Goal: Feedback & Contribution: Leave review/rating

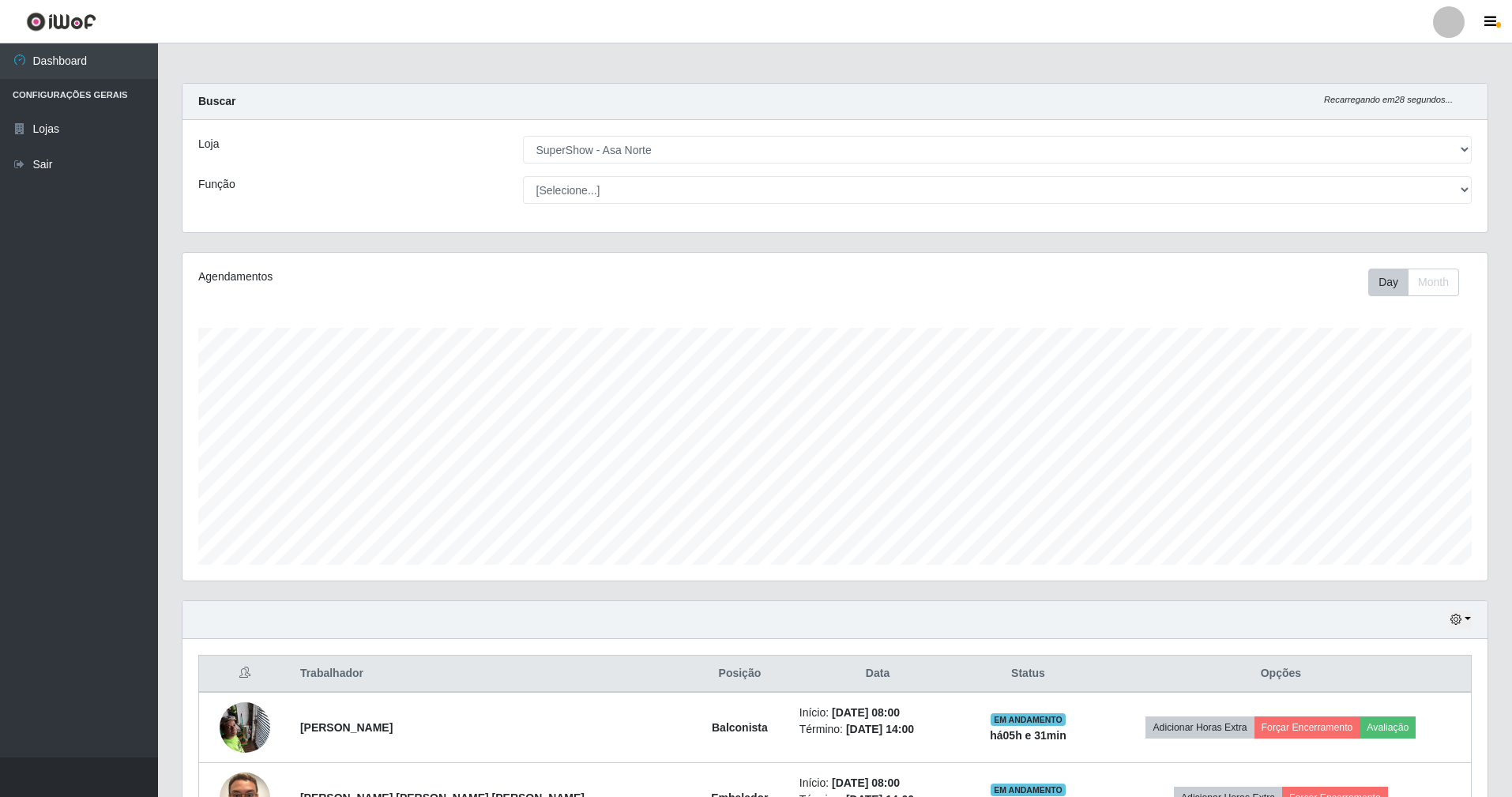
select select "71"
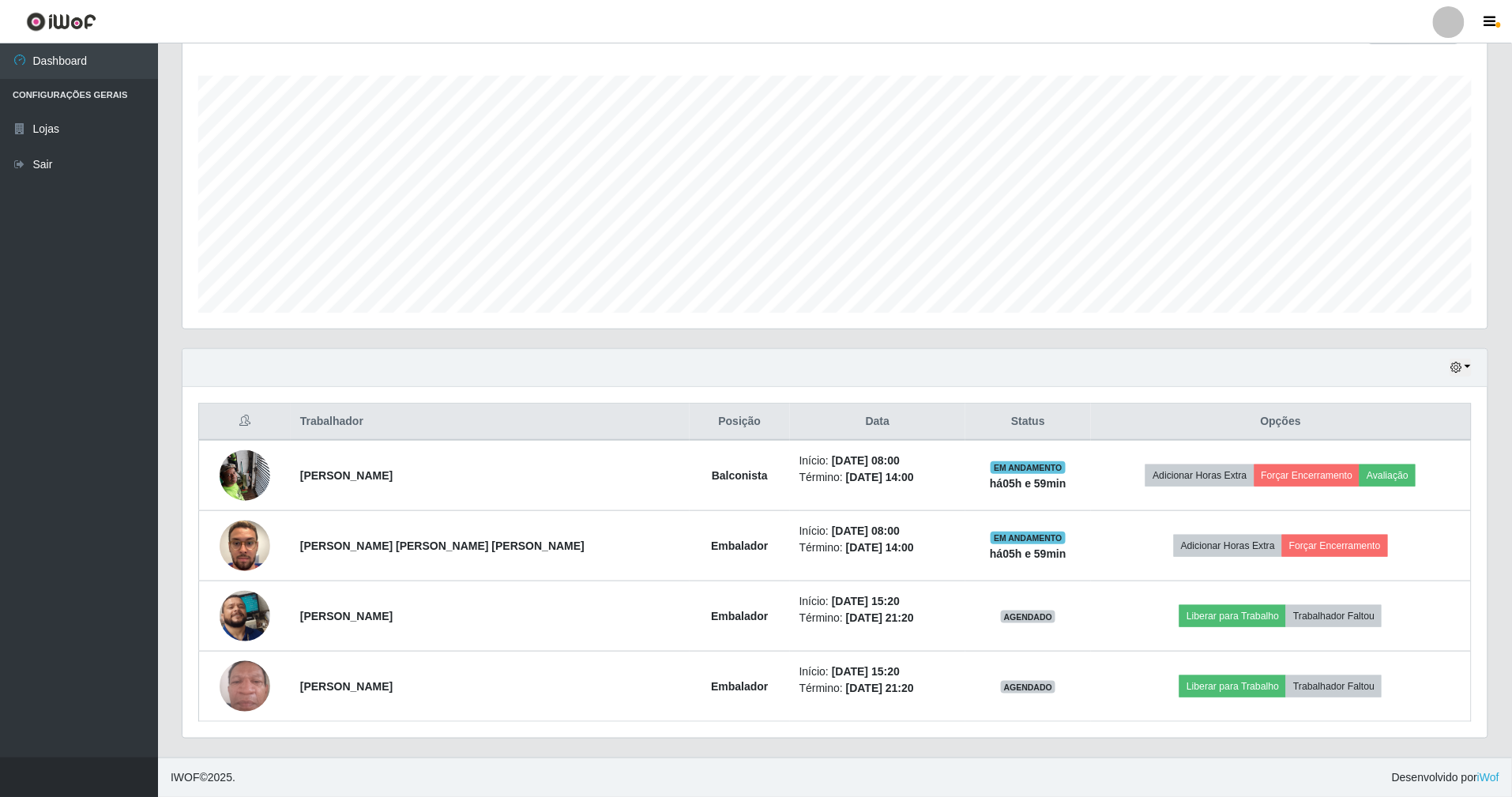
scroll to position [329, 1305]
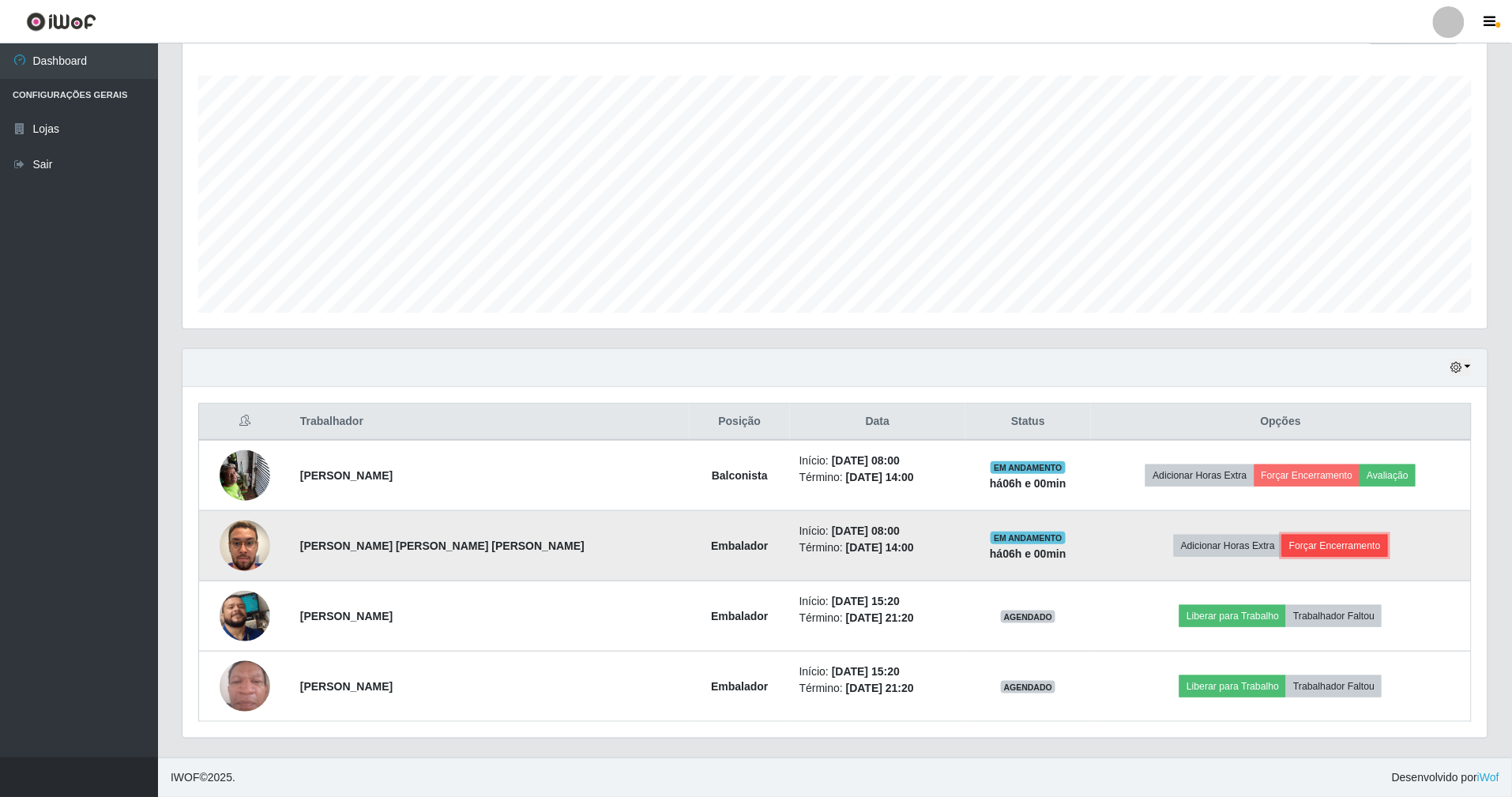
click at [1335, 538] on button "Forçar Encerramento" at bounding box center [1335, 546] width 106 height 22
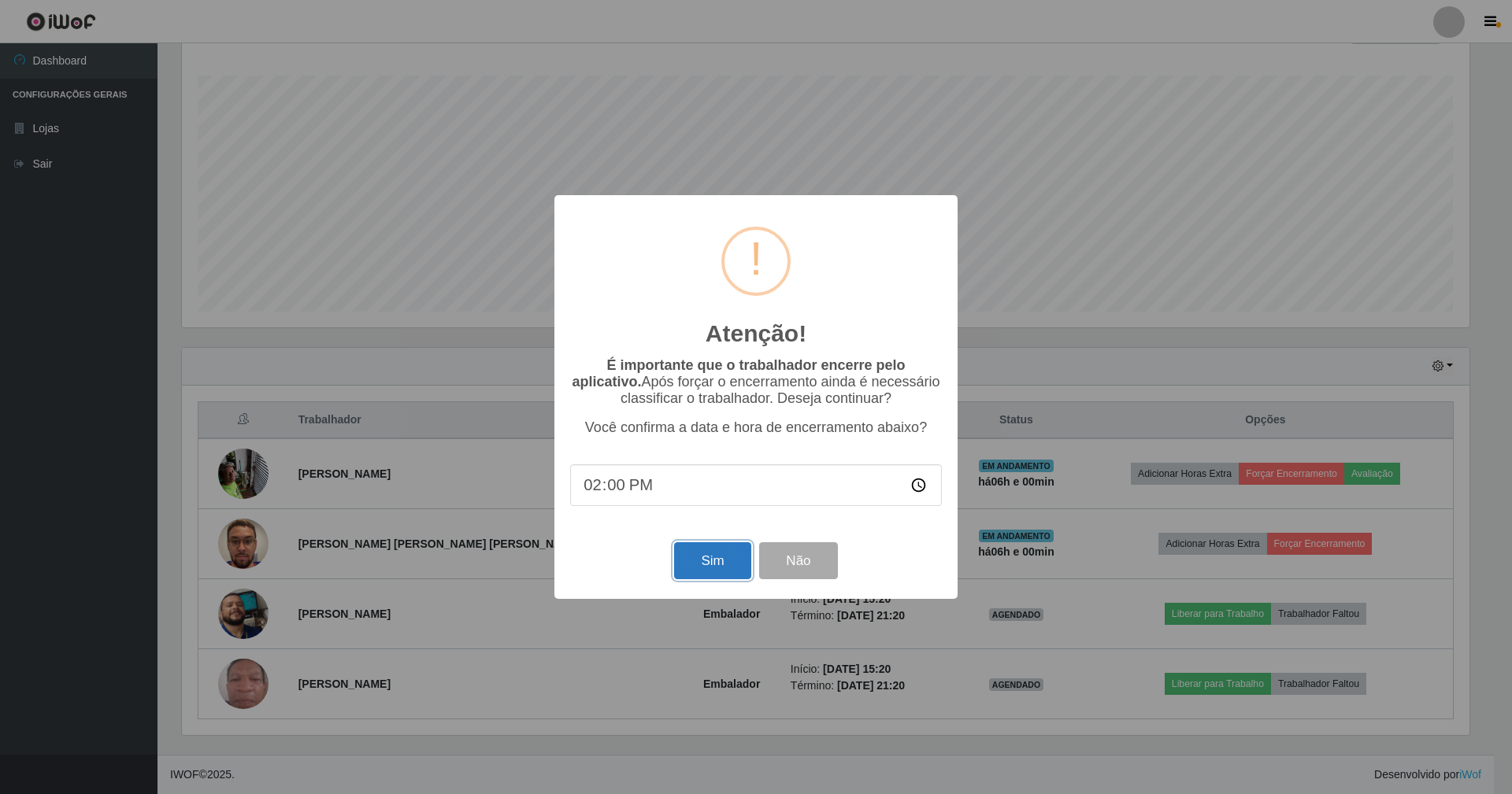
click at [710, 562] on button "Sim" at bounding box center [712, 561] width 76 height 37
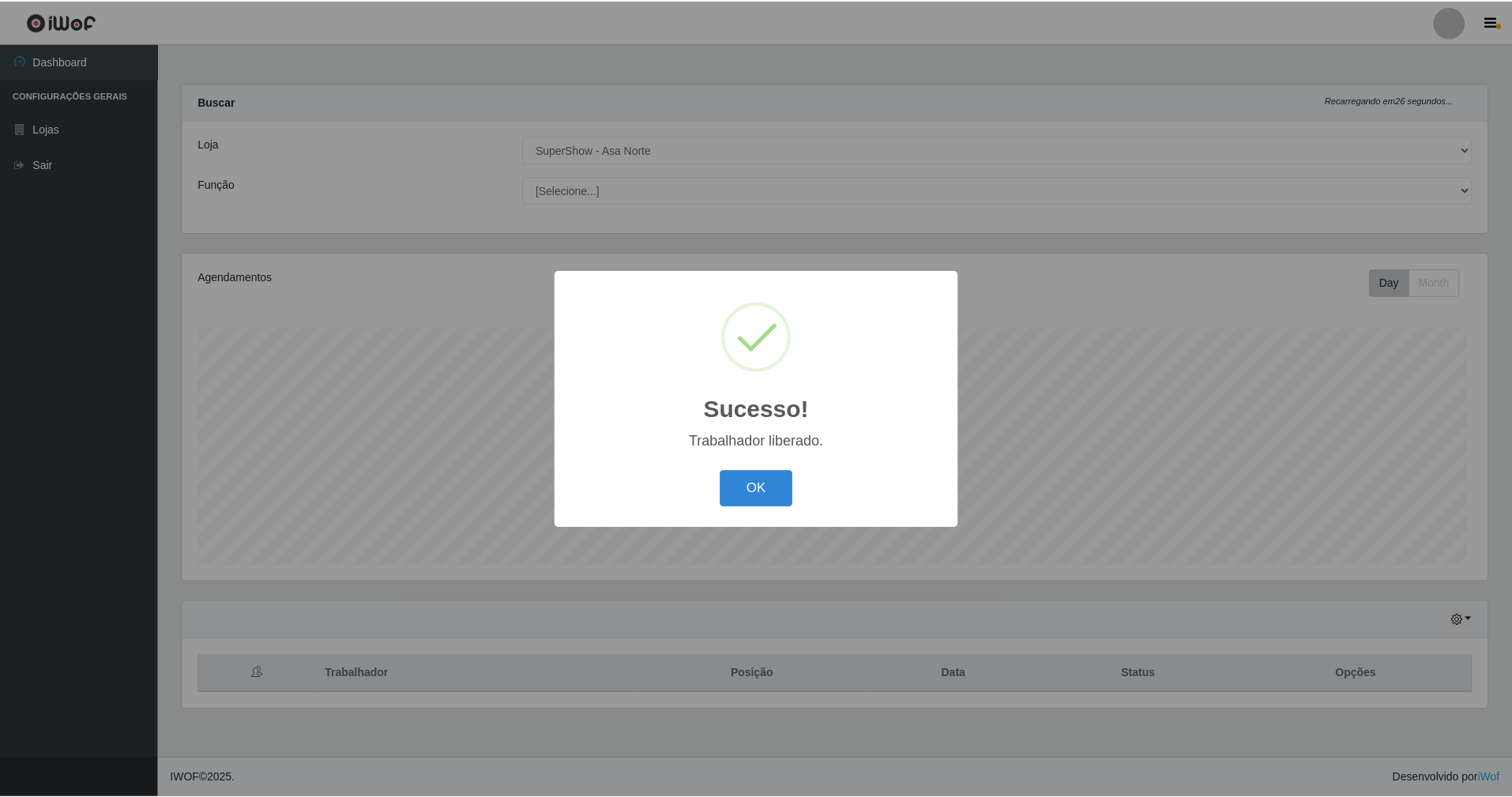
scroll to position [329, 1310]
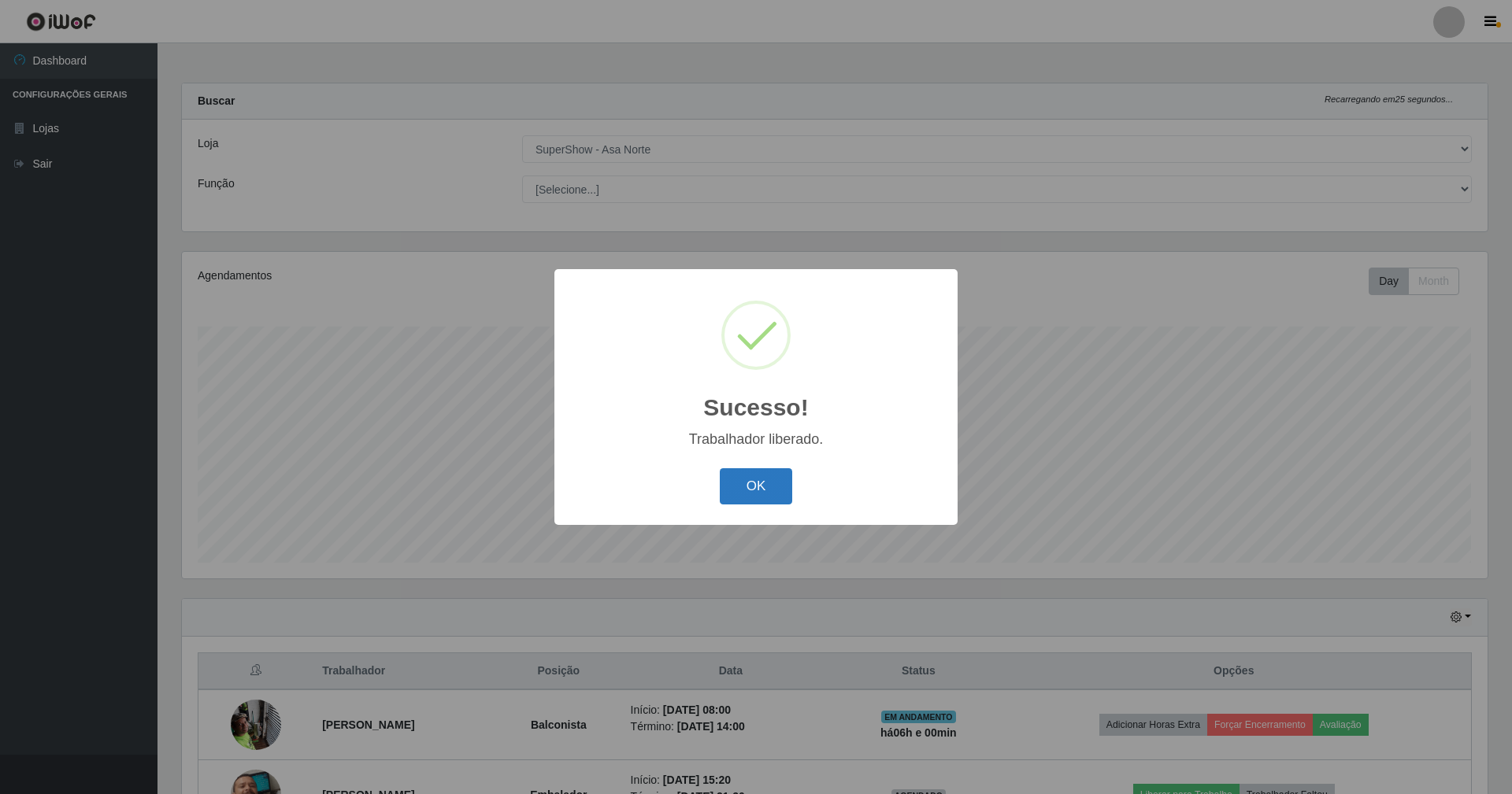
click at [764, 493] on button "OK" at bounding box center [756, 487] width 73 height 37
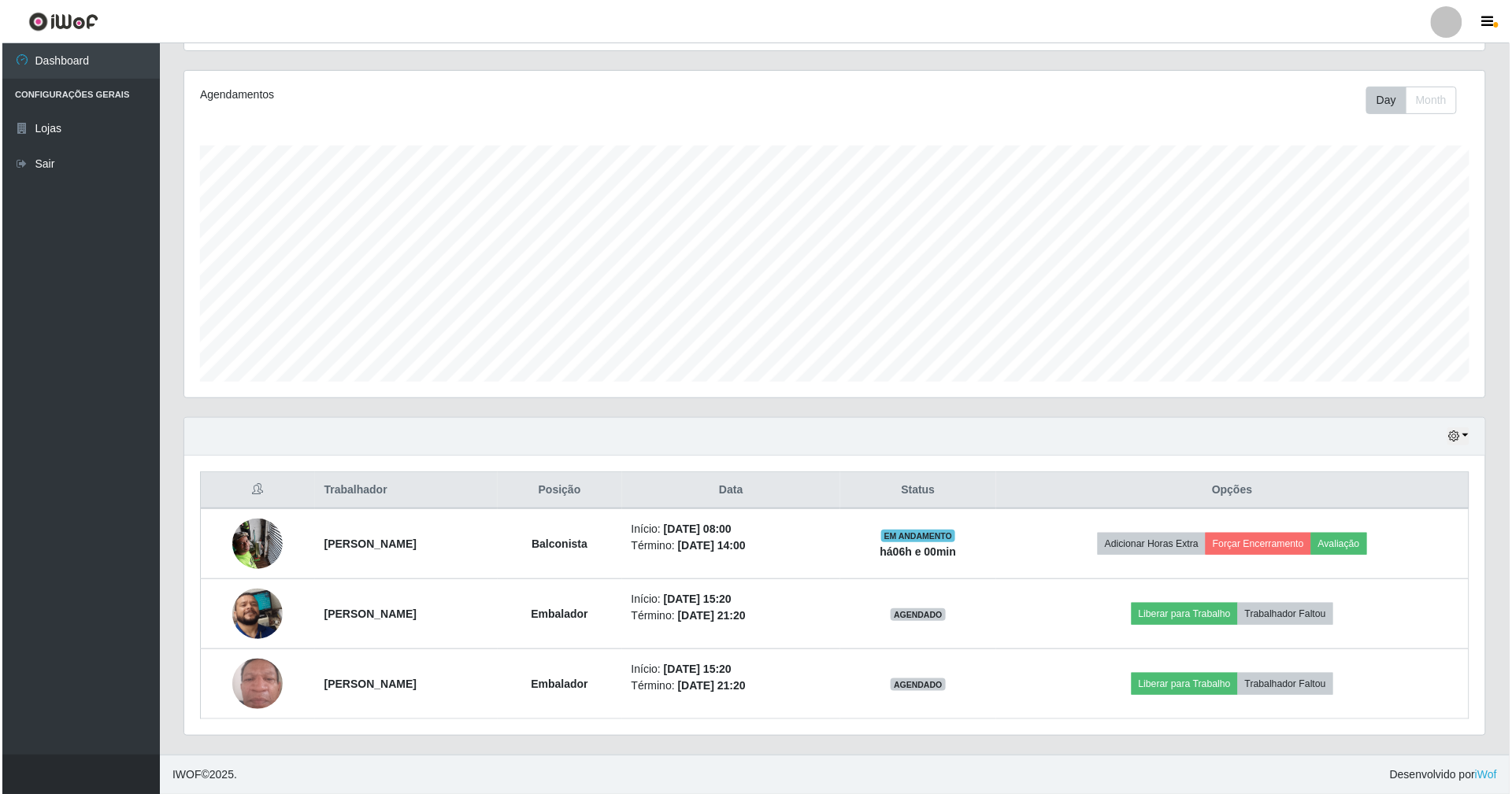
scroll to position [184, 0]
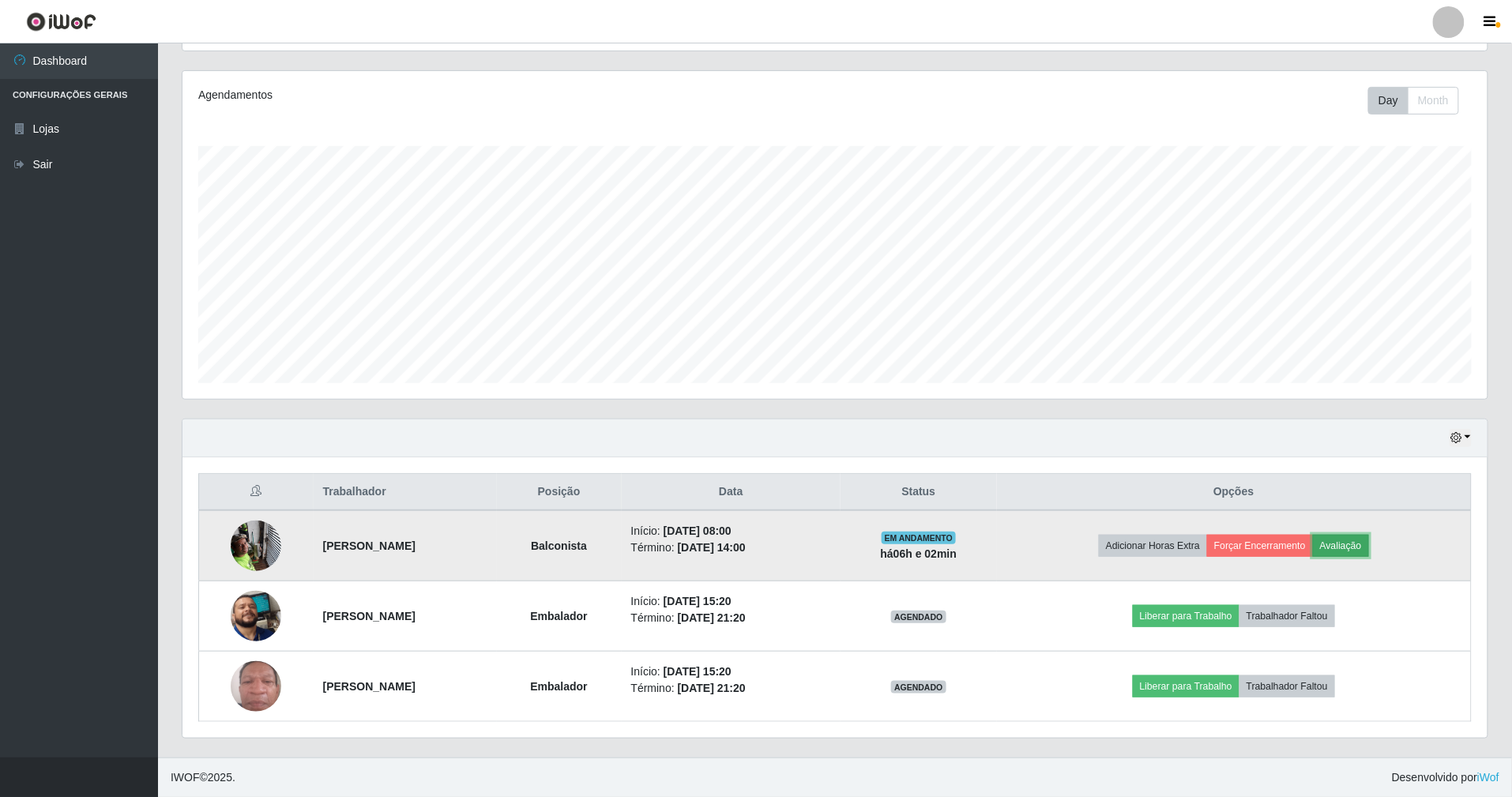
click at [1367, 545] on button "Avaliação" at bounding box center [1341, 546] width 56 height 22
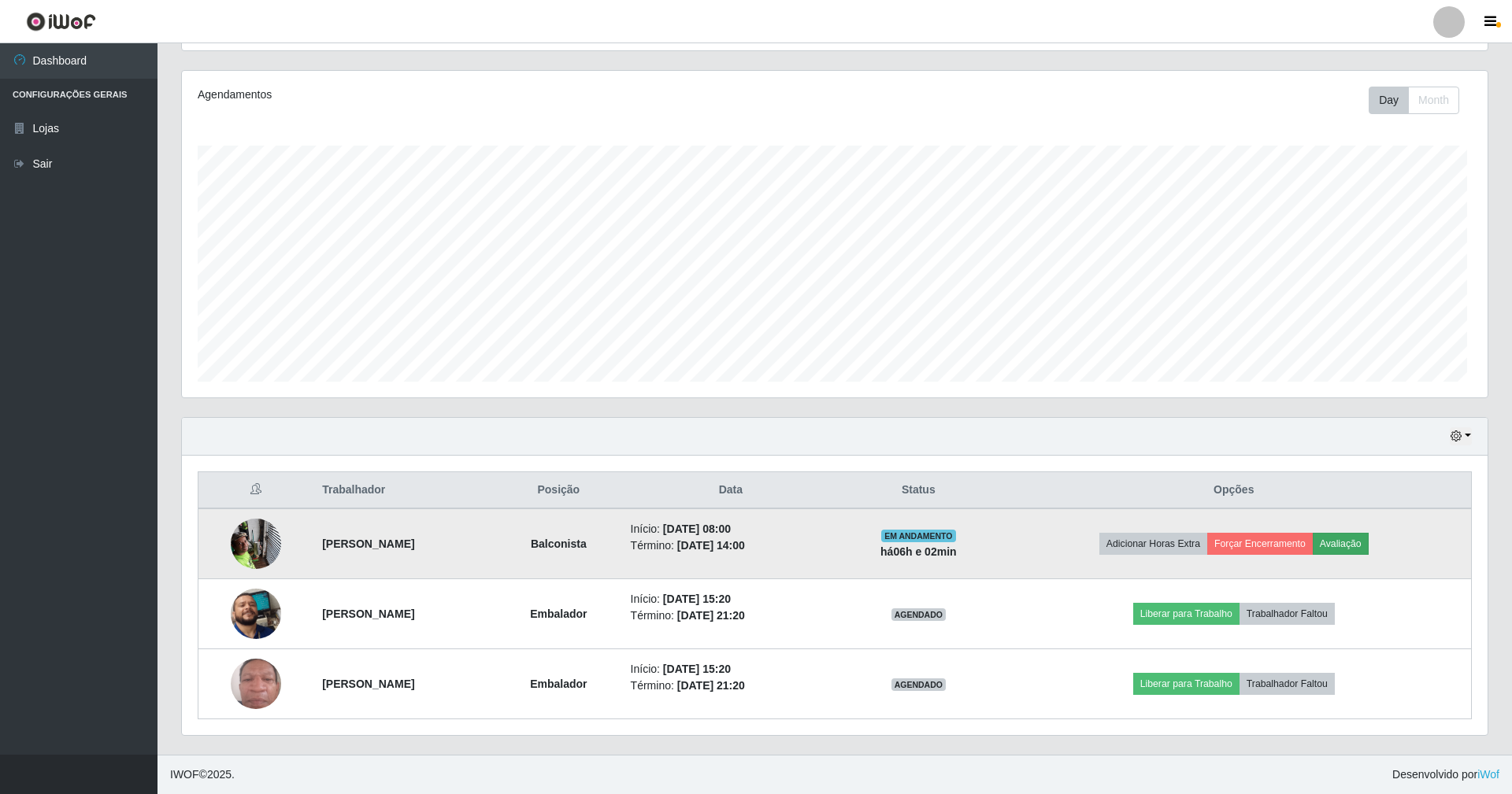
scroll to position [328, 1286]
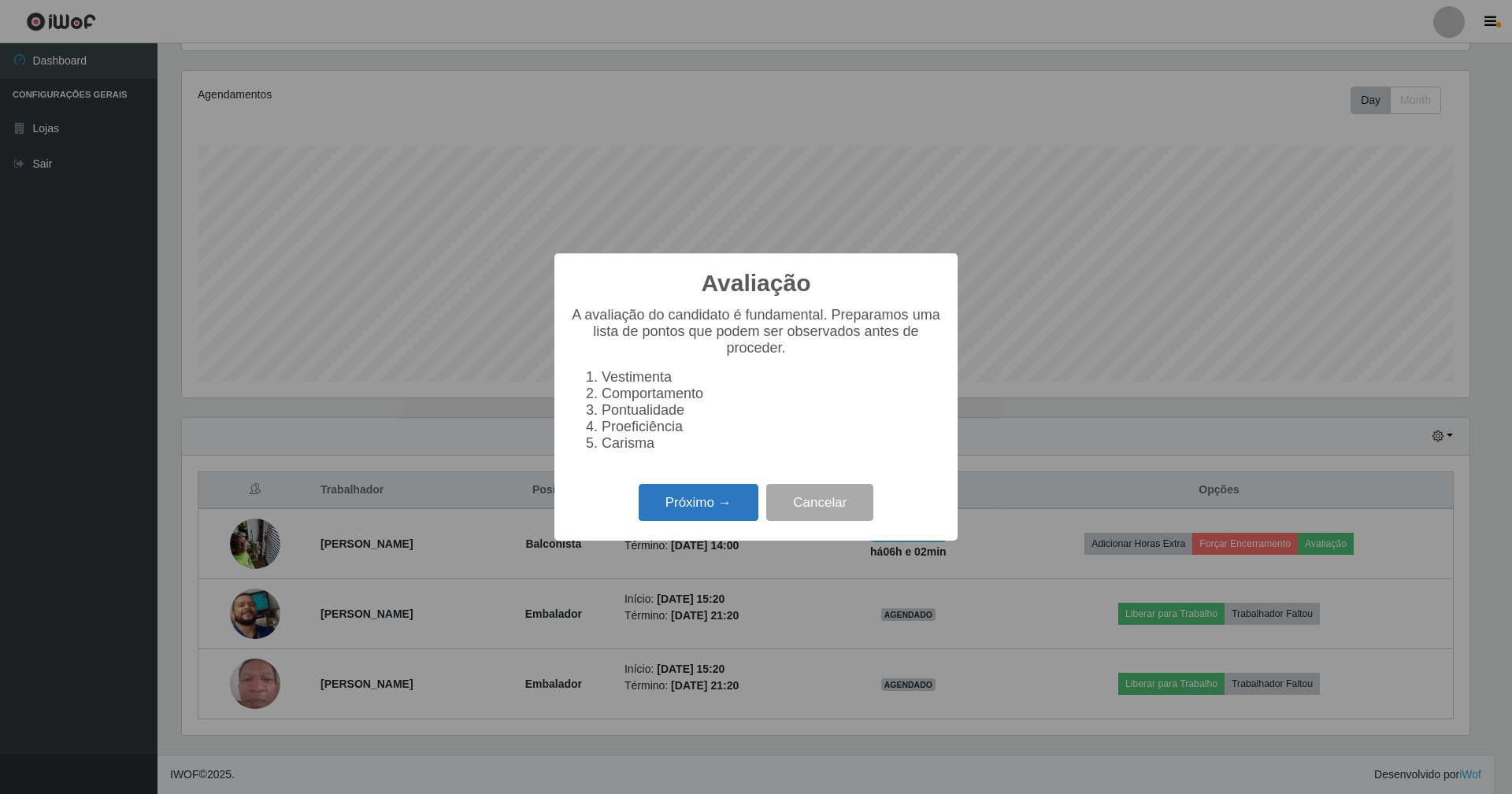
click at [687, 507] on button "Próximo →" at bounding box center [698, 503] width 120 height 37
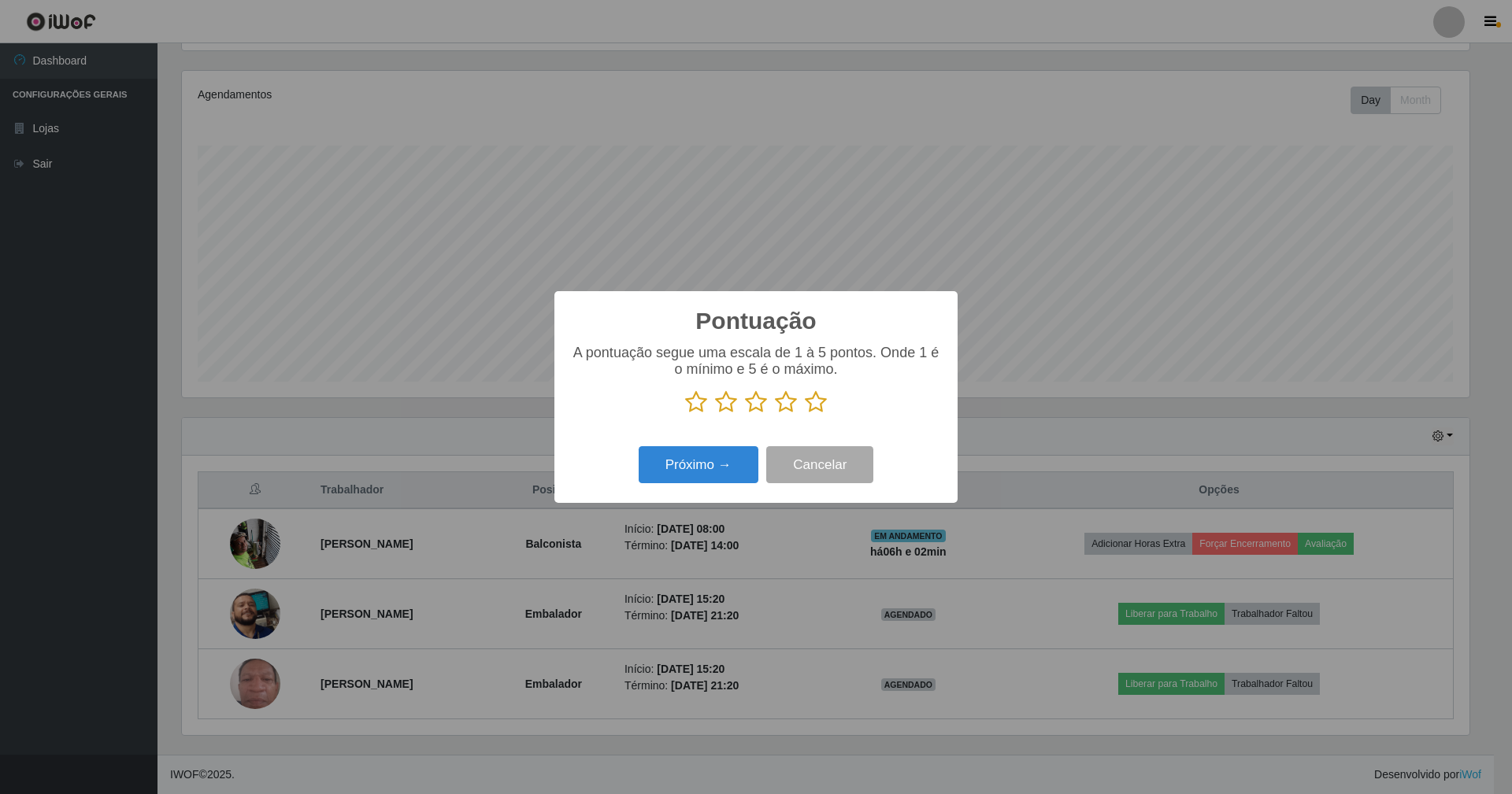
scroll to position [786878, 786116]
click at [817, 404] on icon at bounding box center [816, 402] width 22 height 24
click at [805, 414] on input "radio" at bounding box center [805, 414] width 0 height 0
click at [729, 473] on button "Próximo →" at bounding box center [698, 465] width 120 height 37
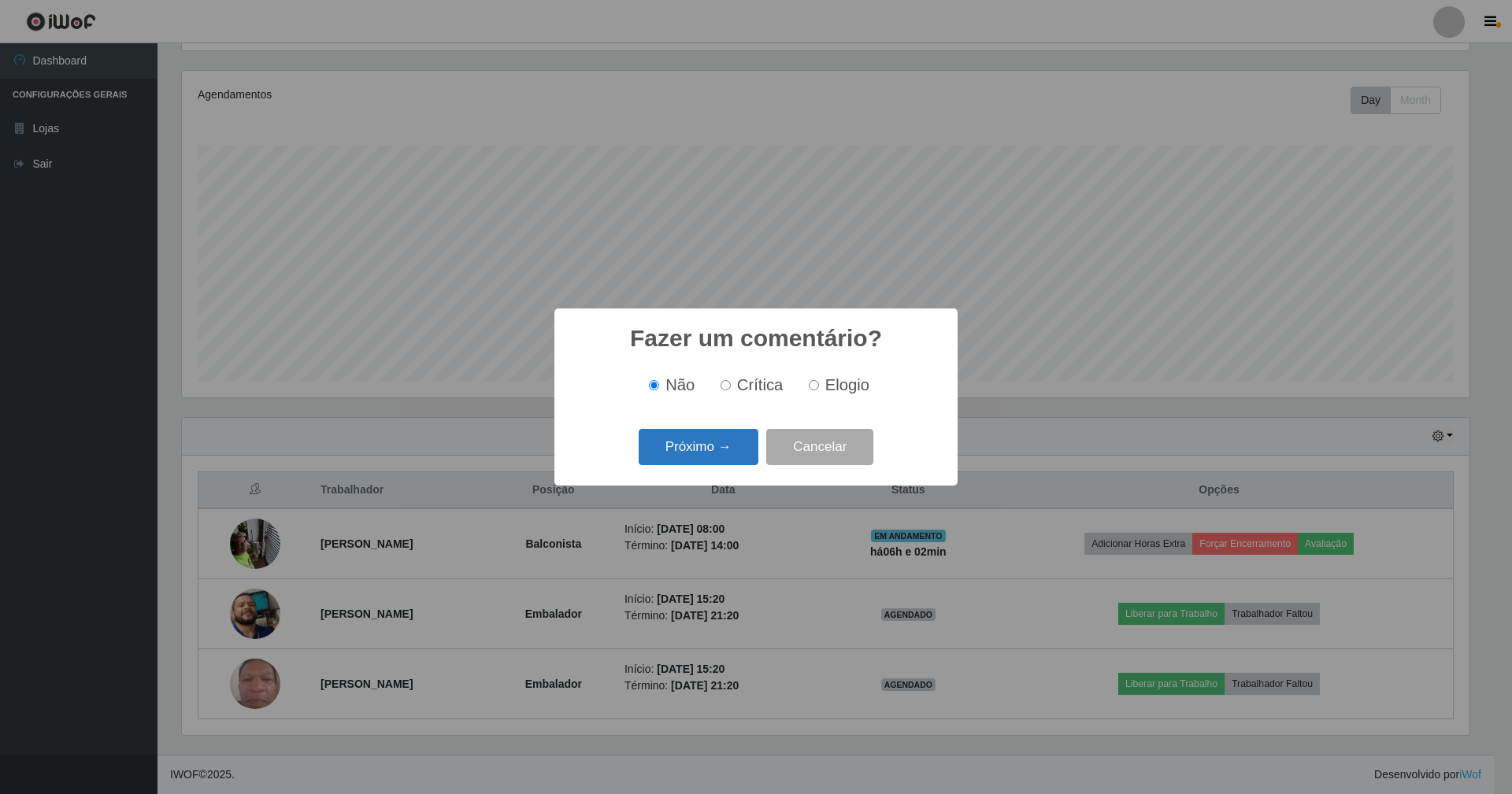
click at [721, 447] on button "Próximo →" at bounding box center [698, 448] width 120 height 37
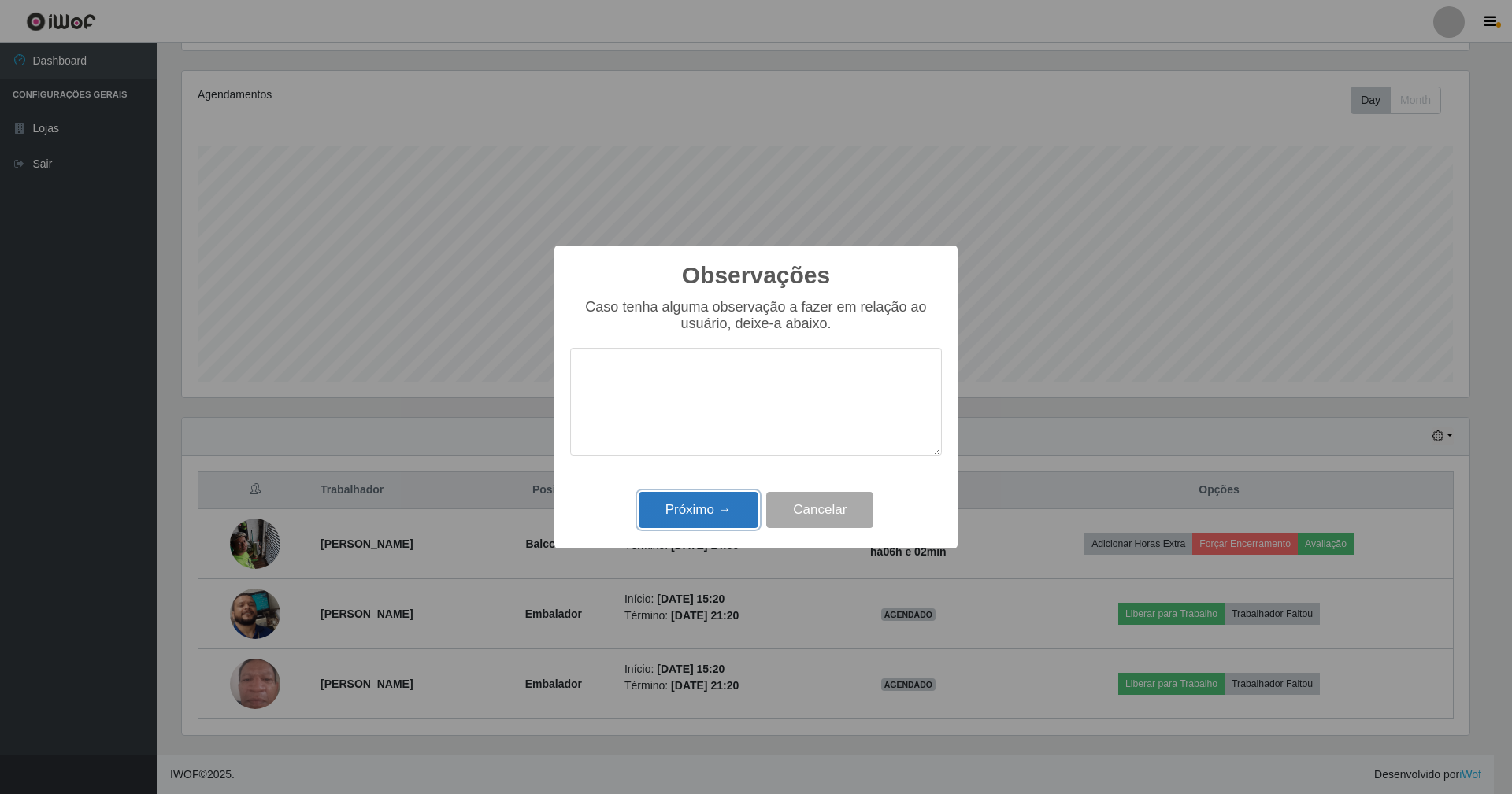
click at [731, 518] on button "Próximo →" at bounding box center [698, 511] width 120 height 37
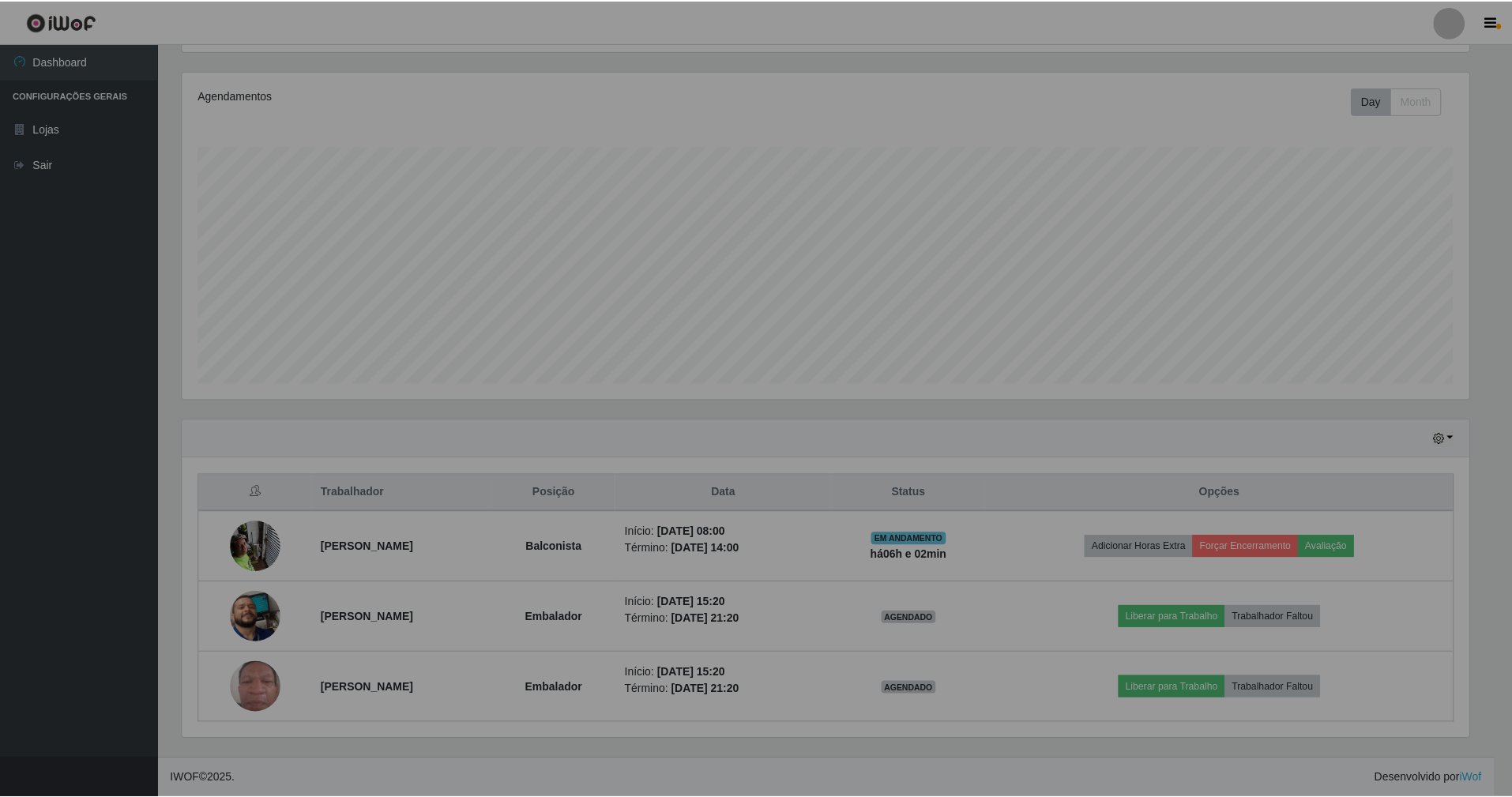
scroll to position [329, 1305]
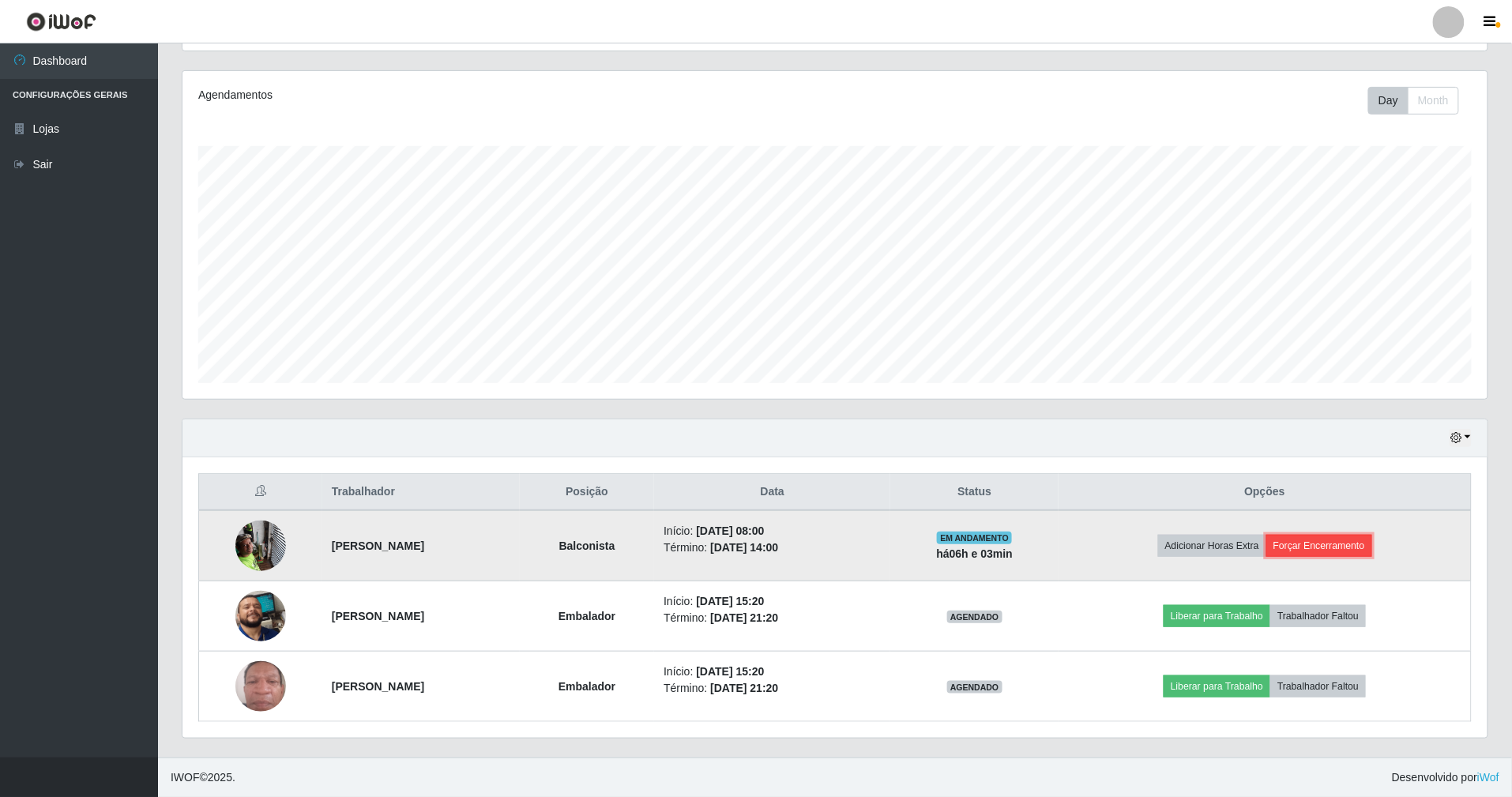
click at [1332, 535] on button "Forçar Encerramento" at bounding box center [1319, 546] width 106 height 22
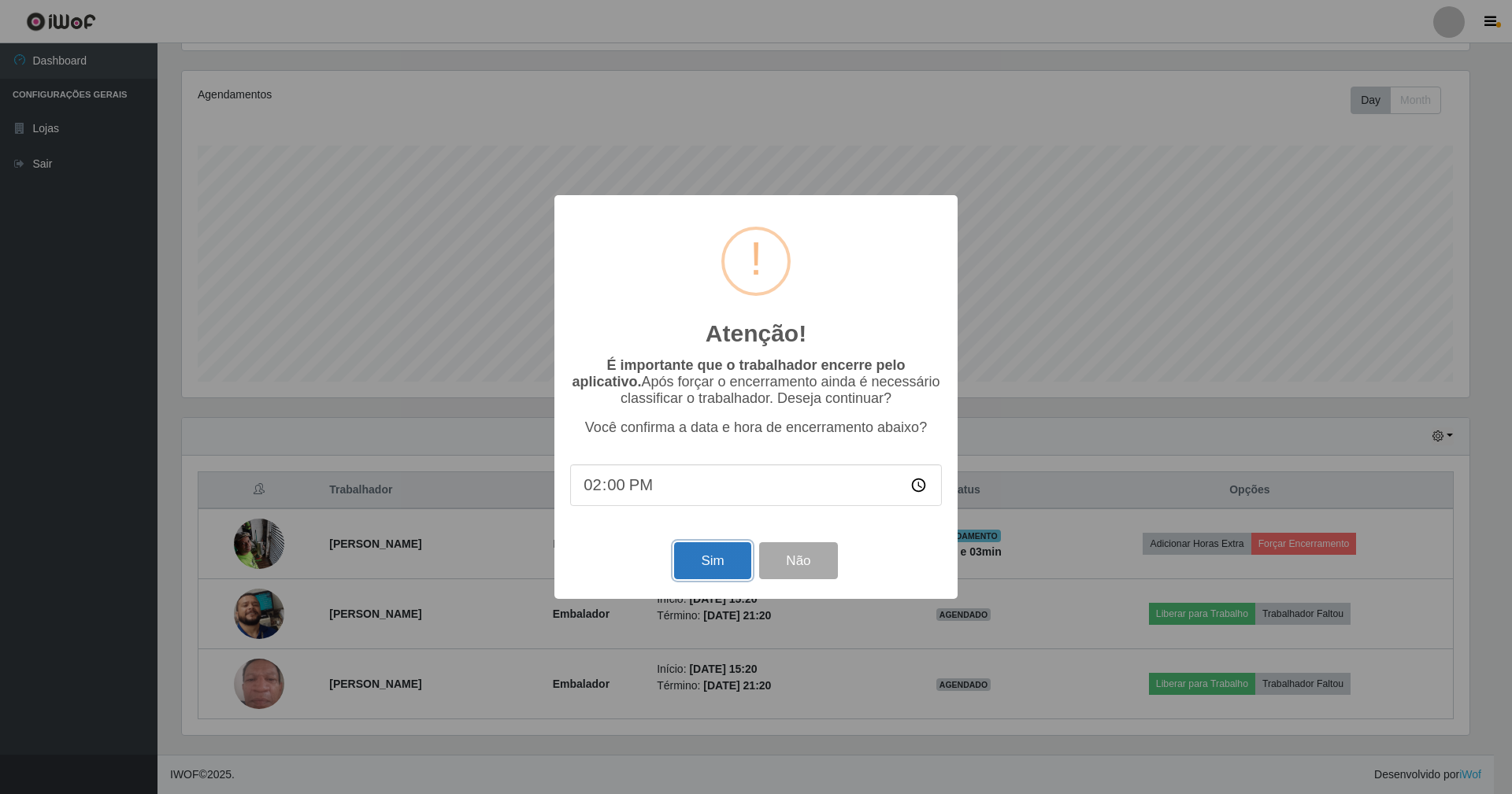
click at [719, 550] on button "Sim" at bounding box center [712, 561] width 76 height 37
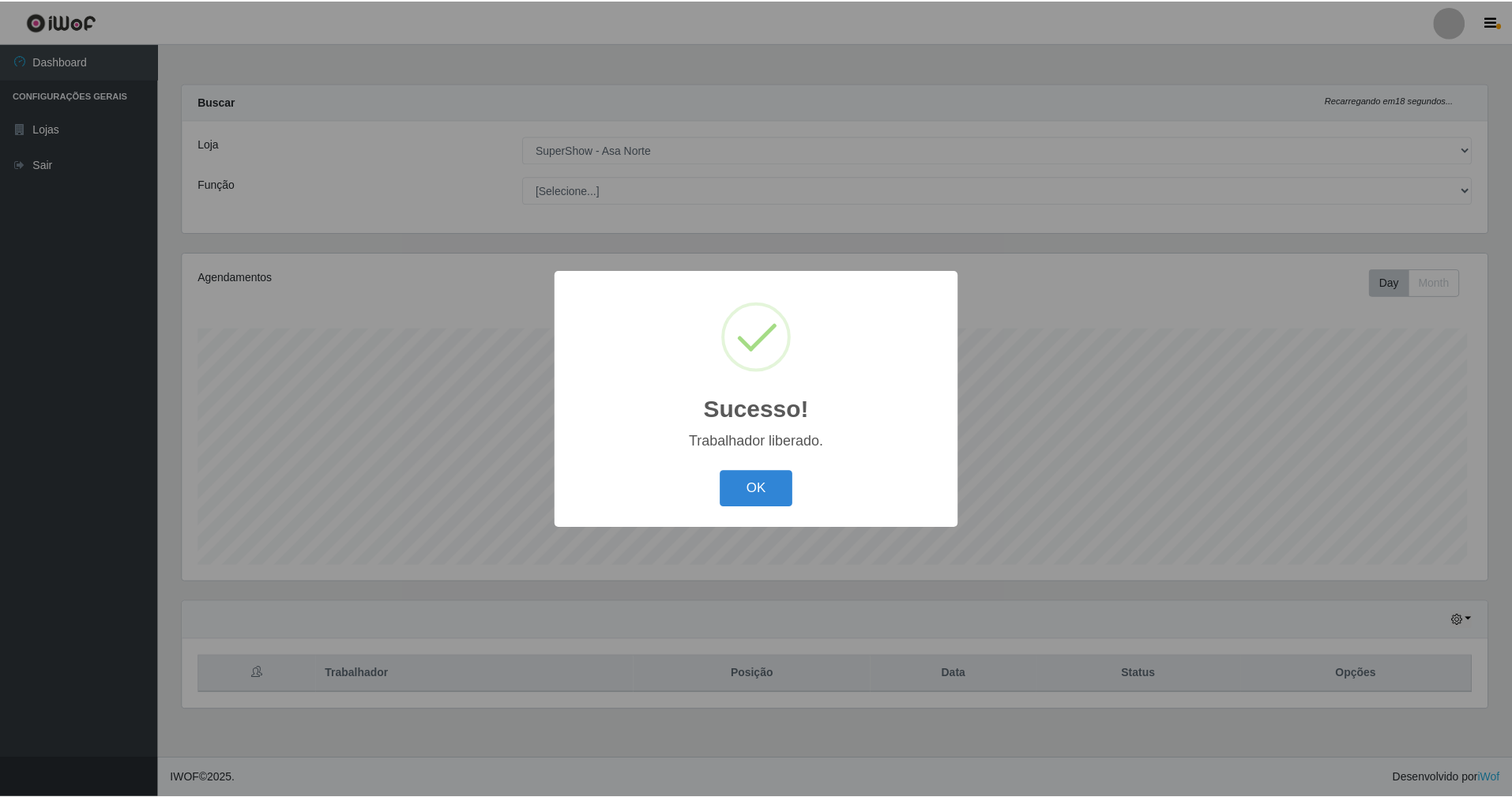
scroll to position [329, 1310]
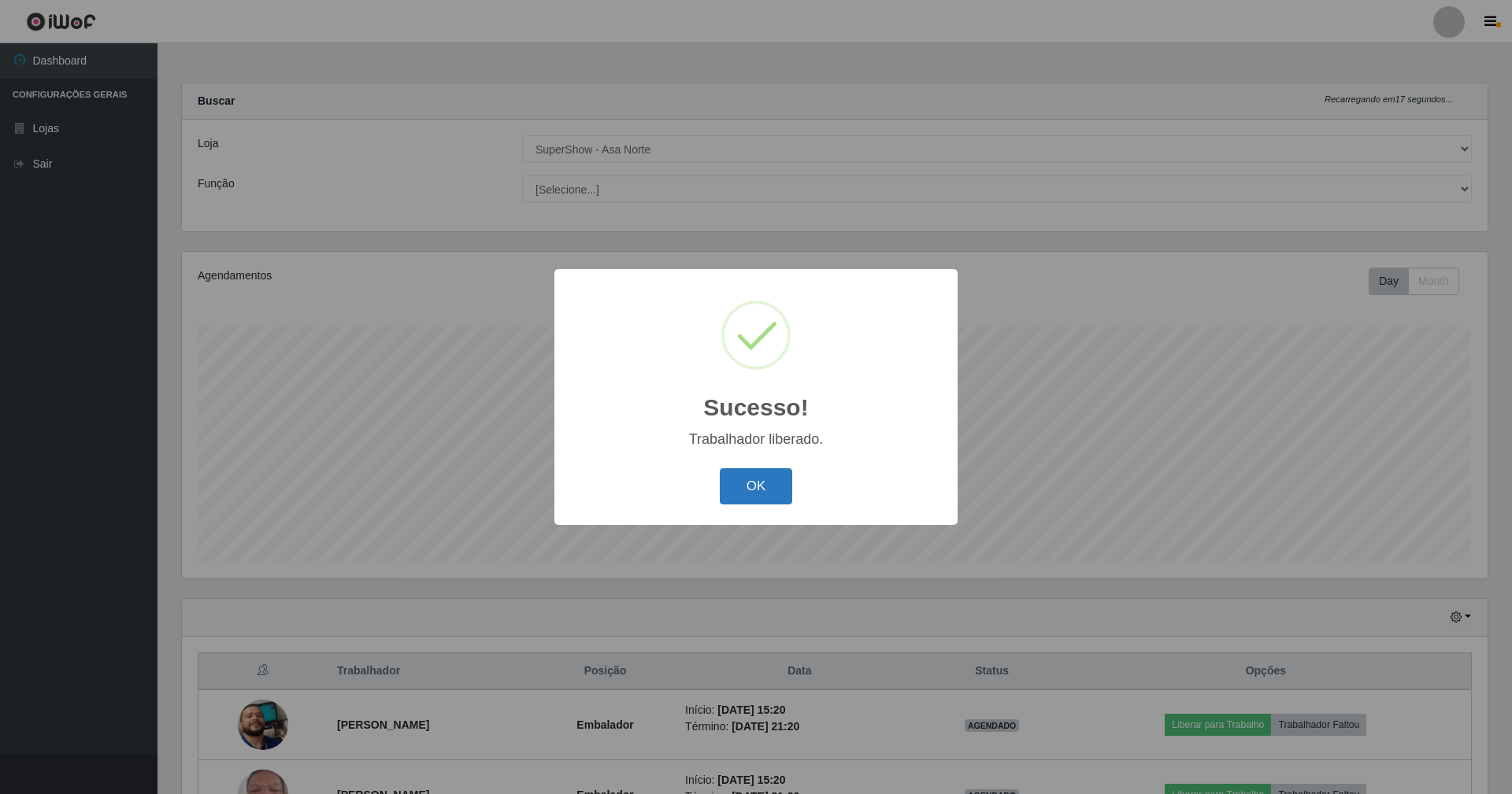
click at [766, 481] on button "OK" at bounding box center [756, 487] width 73 height 37
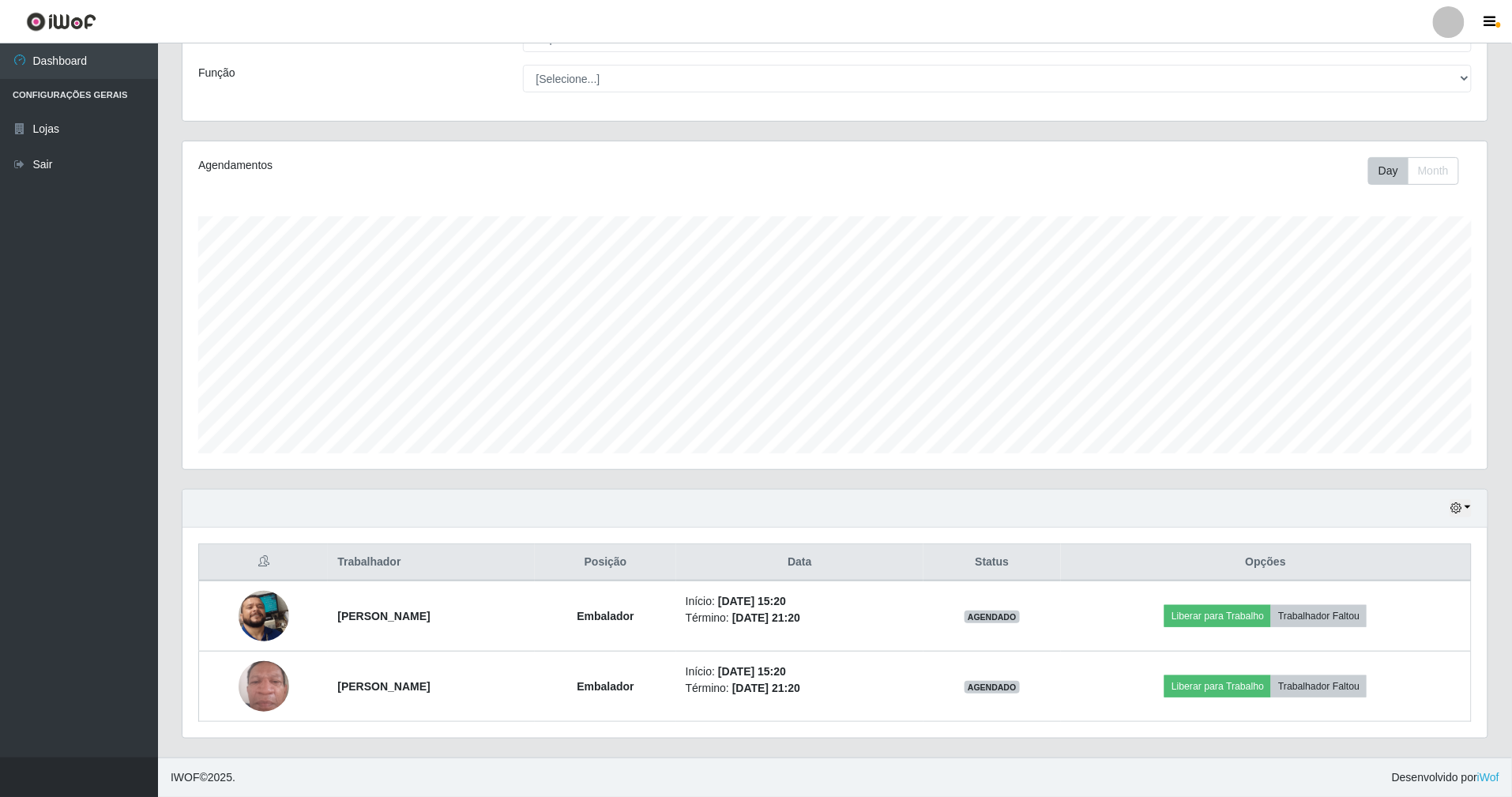
scroll to position [115, 0]
